Goal: Information Seeking & Learning: Learn about a topic

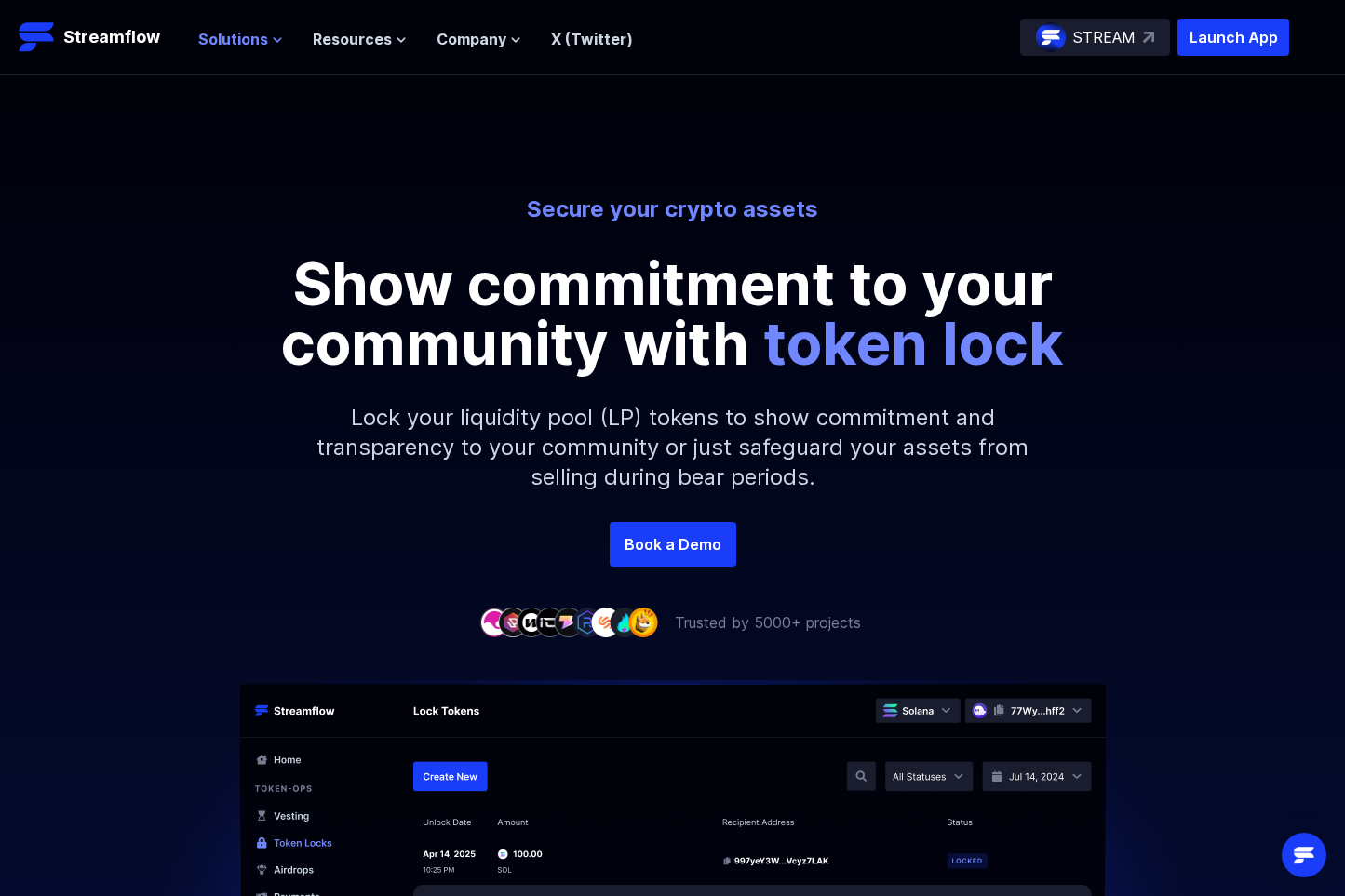
click at [263, 42] on span "Solutions" at bounding box center [233, 39] width 70 height 23
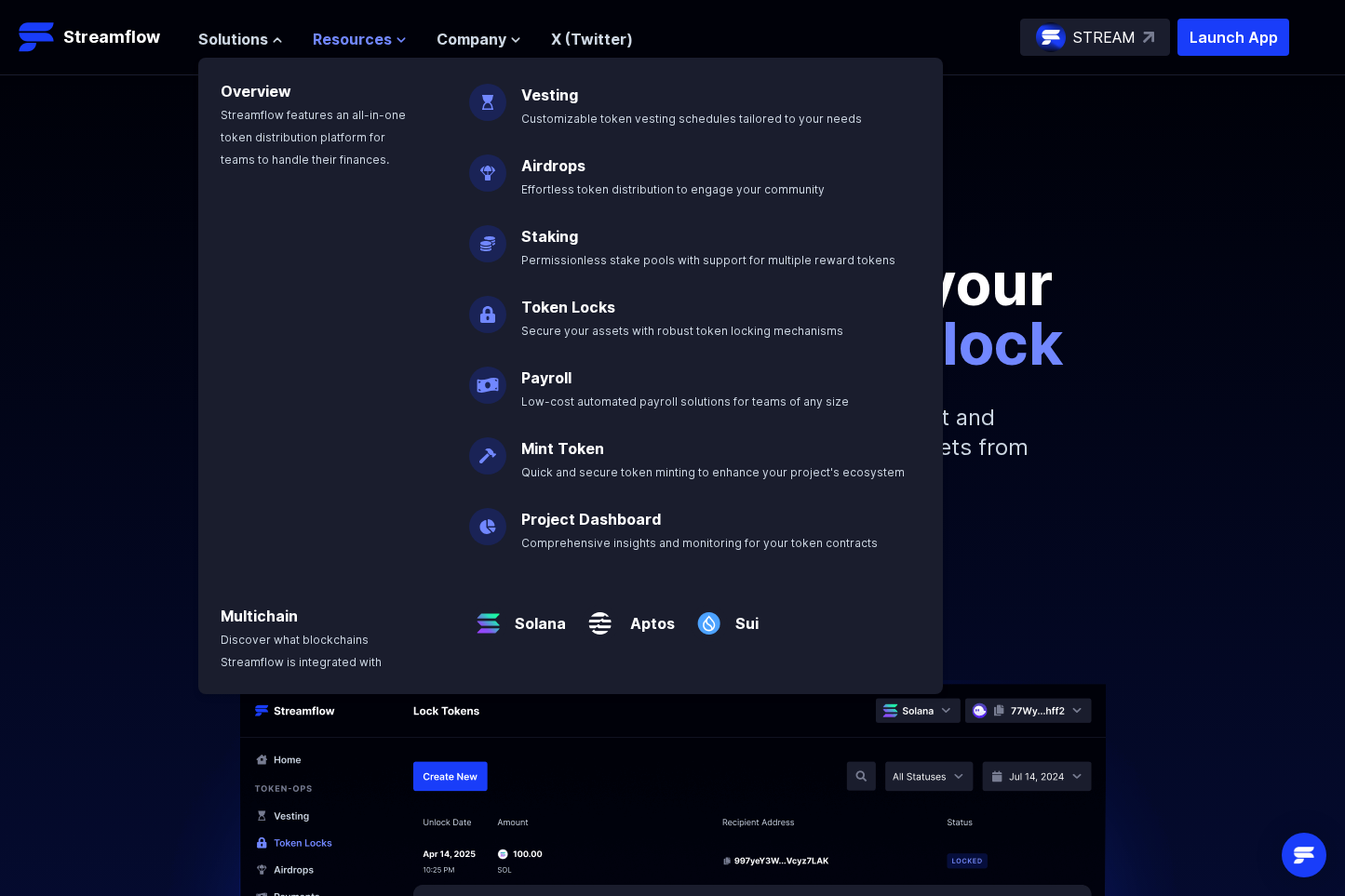
click at [337, 40] on span "Resources" at bounding box center [353, 39] width 79 height 23
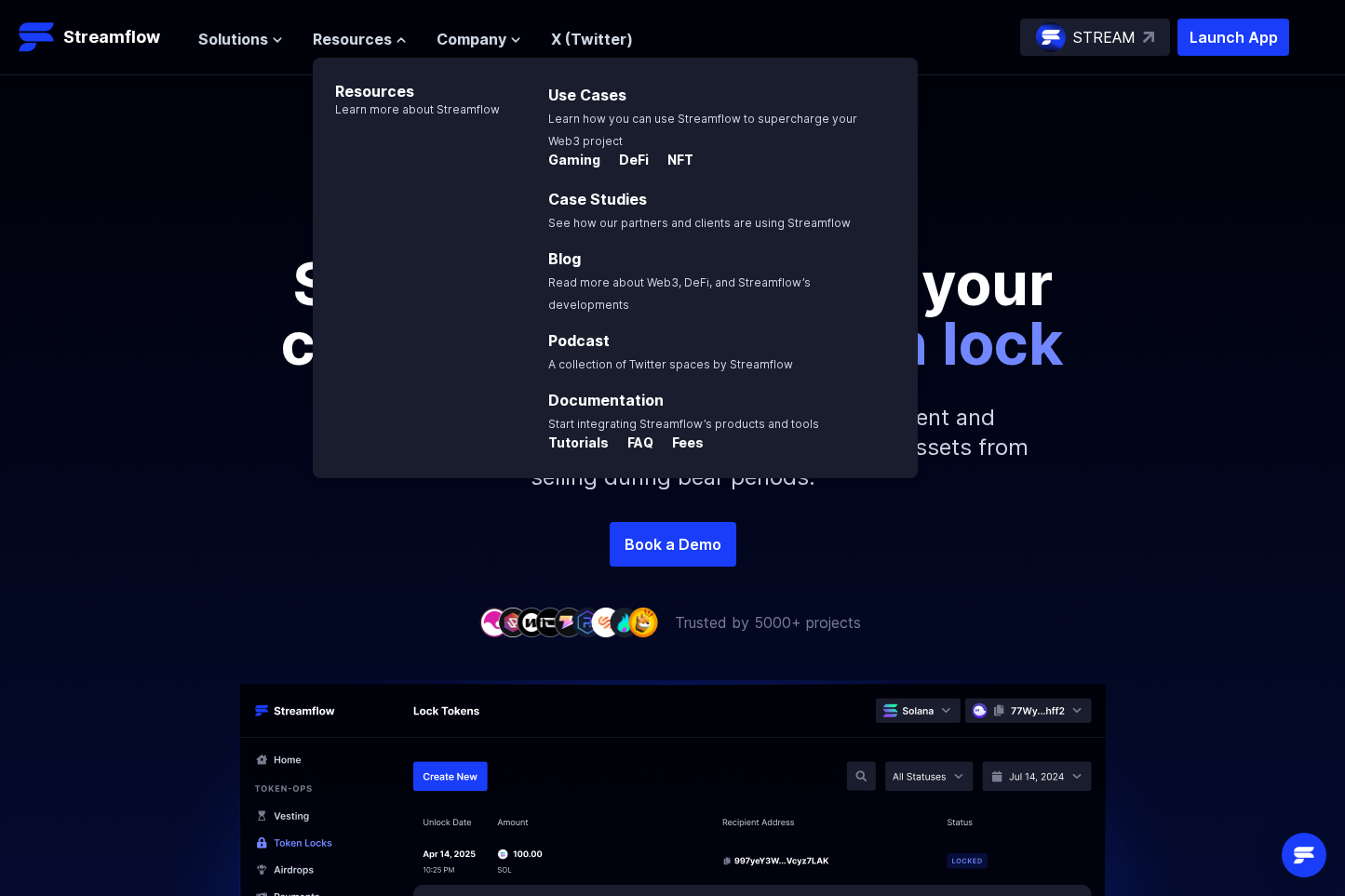
click at [431, 39] on ul "Solutions Overview Streamflow features an all-in-one token distribution platfor…" at bounding box center [416, 39] width 435 height 23
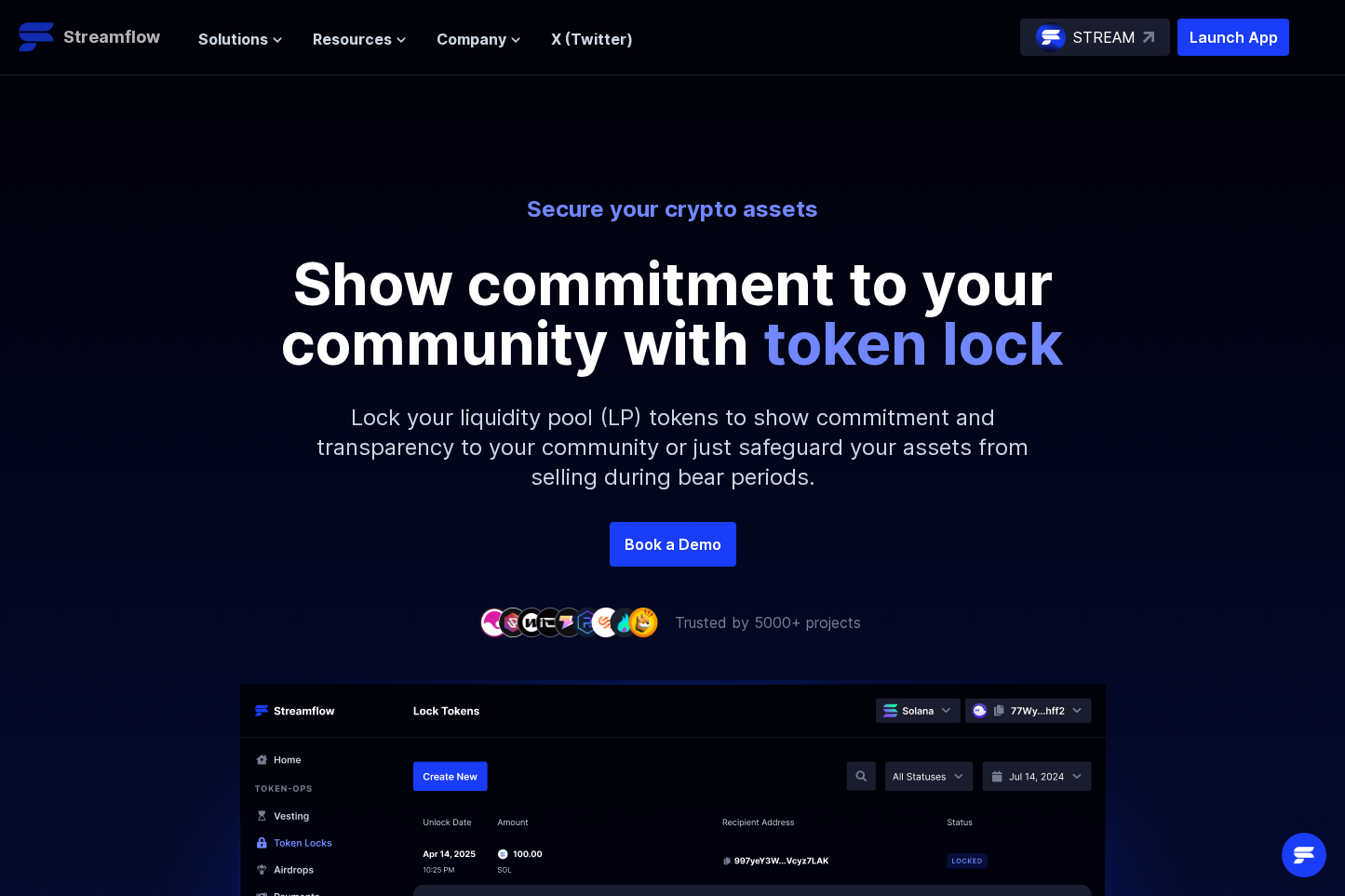
click at [140, 26] on p "Streamflow" at bounding box center [111, 38] width 97 height 26
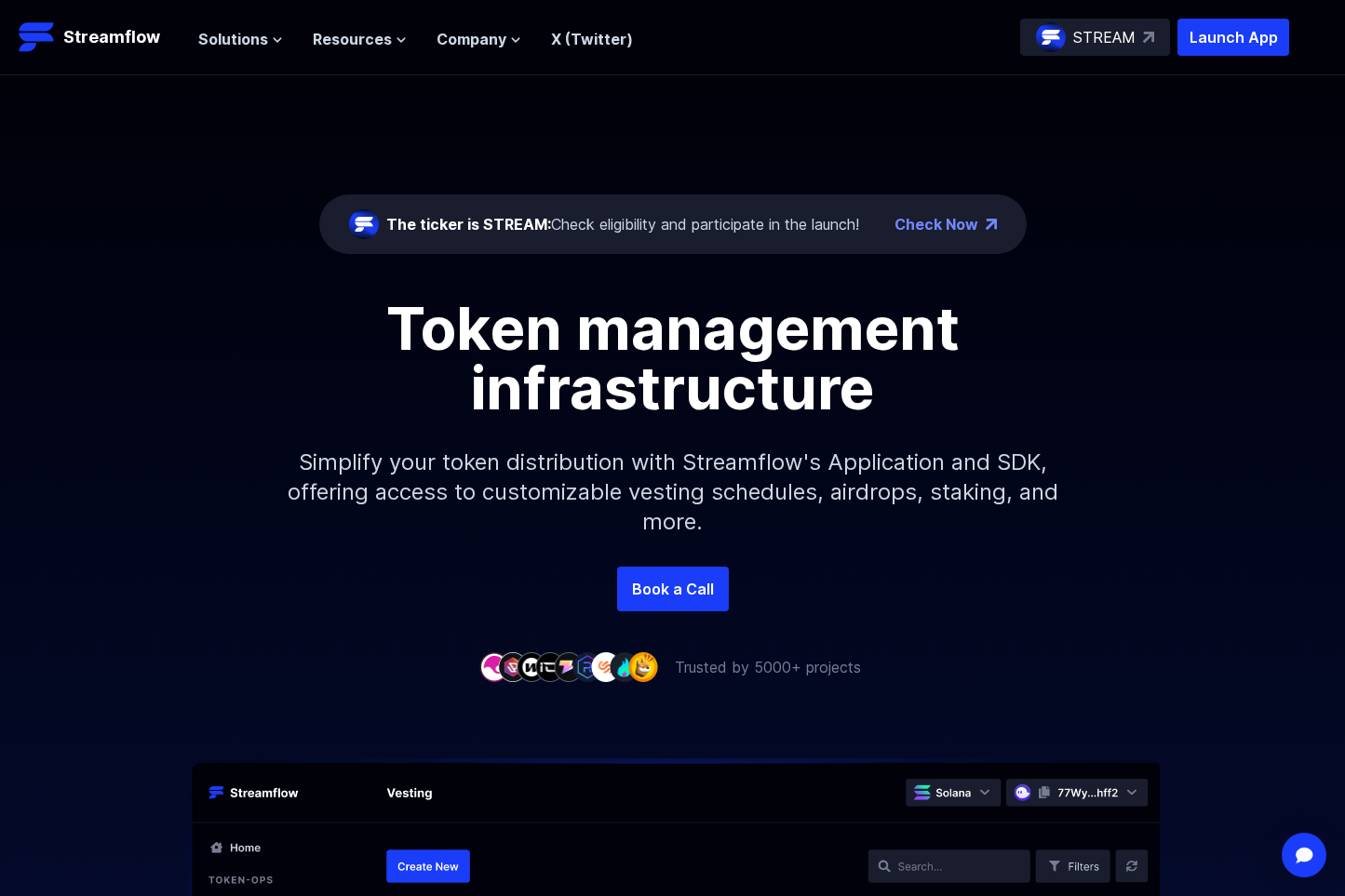
click at [565, 227] on div "The ticker is STREAM: Check eligibility and participate in the launch!" at bounding box center [623, 225] width 473 height 23
click at [478, 216] on span "The ticker is STREAM:" at bounding box center [468, 225] width 165 height 19
click at [923, 229] on link "Check Now" at bounding box center [936, 225] width 84 height 23
